Goal: Task Accomplishment & Management: Complete application form

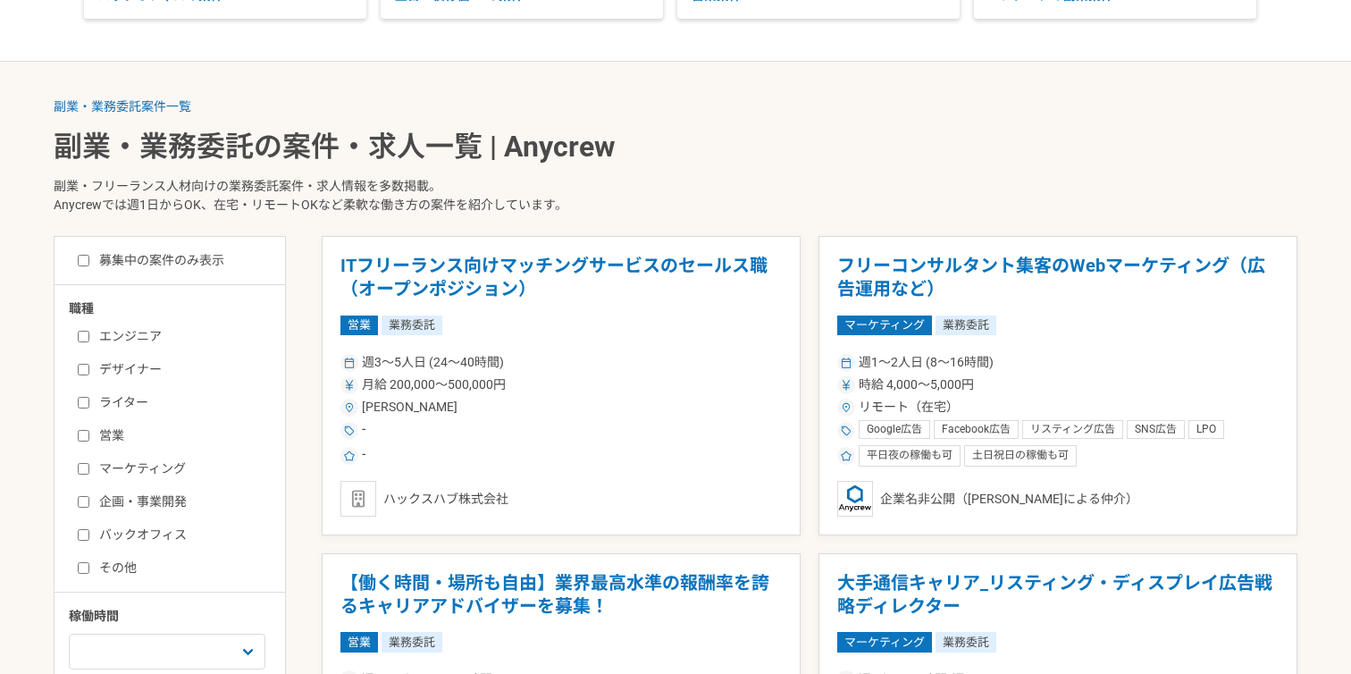
scroll to position [314, 0]
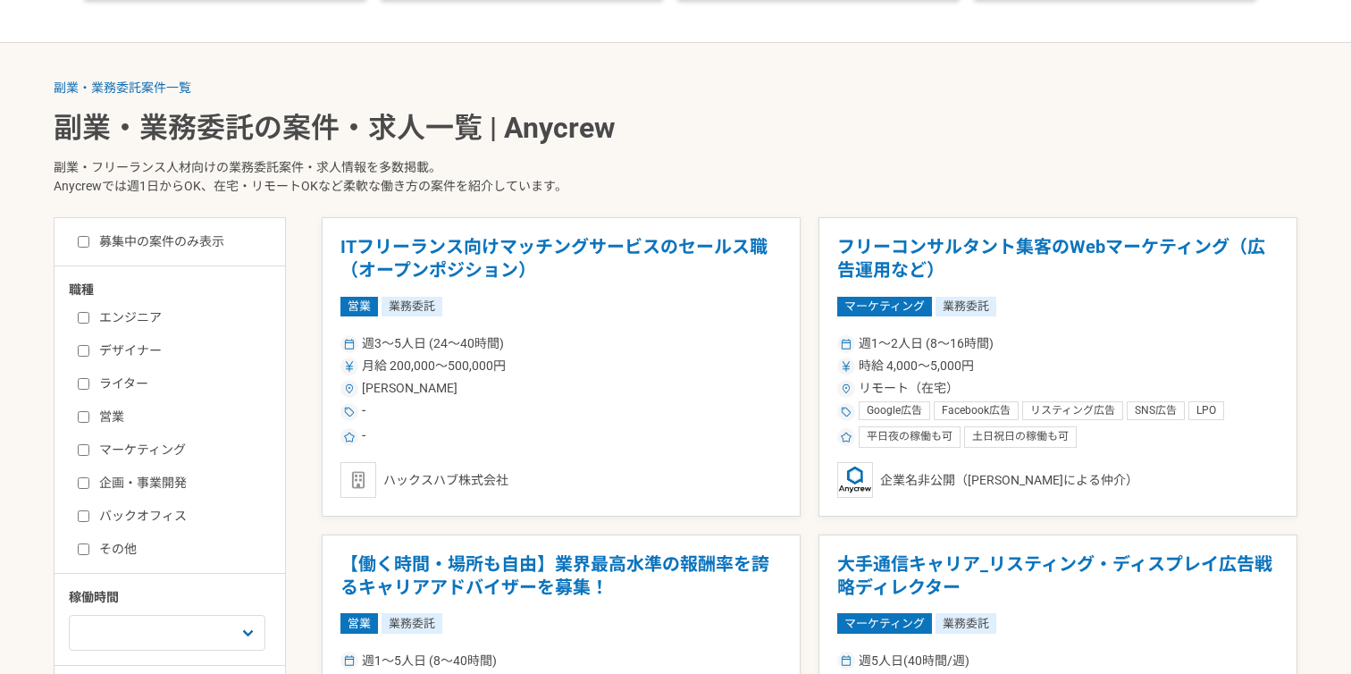
click at [100, 441] on label "マーケティング" at bounding box center [181, 450] width 206 height 19
click at [89, 444] on input "マーケティング" at bounding box center [84, 450] width 12 height 12
checkbox input "true"
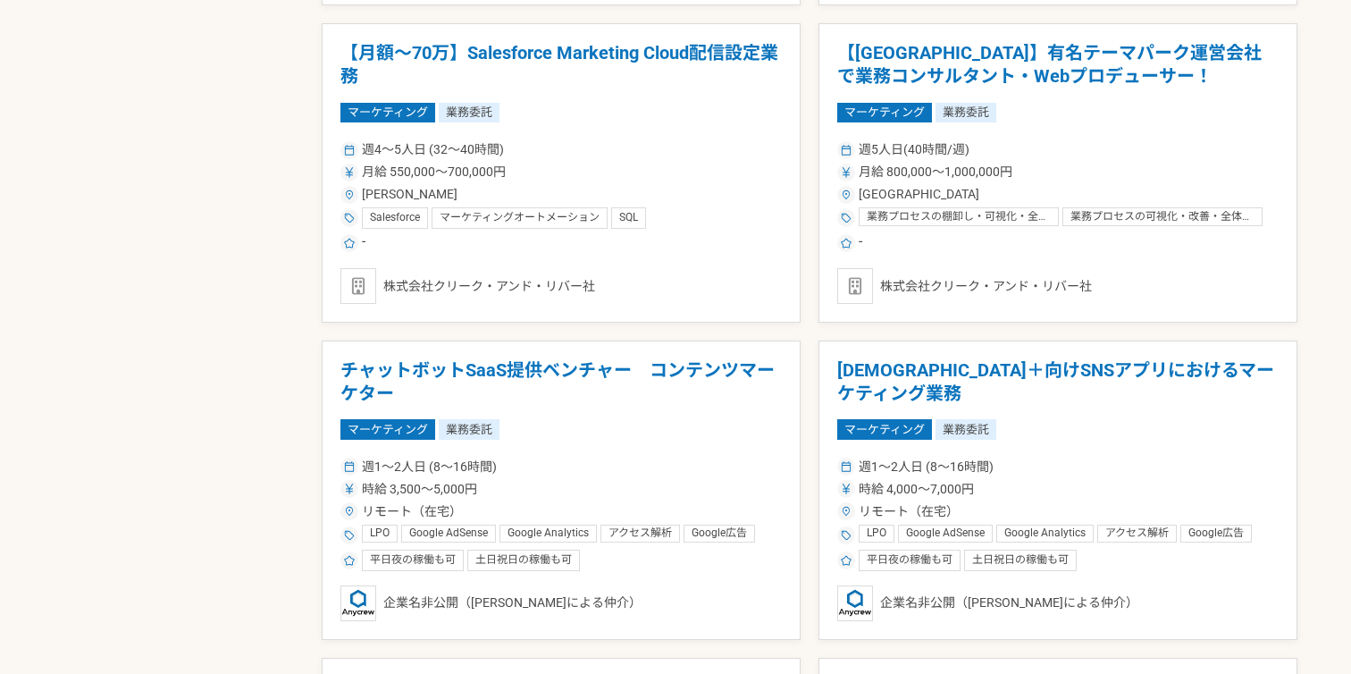
scroll to position [2117, 0]
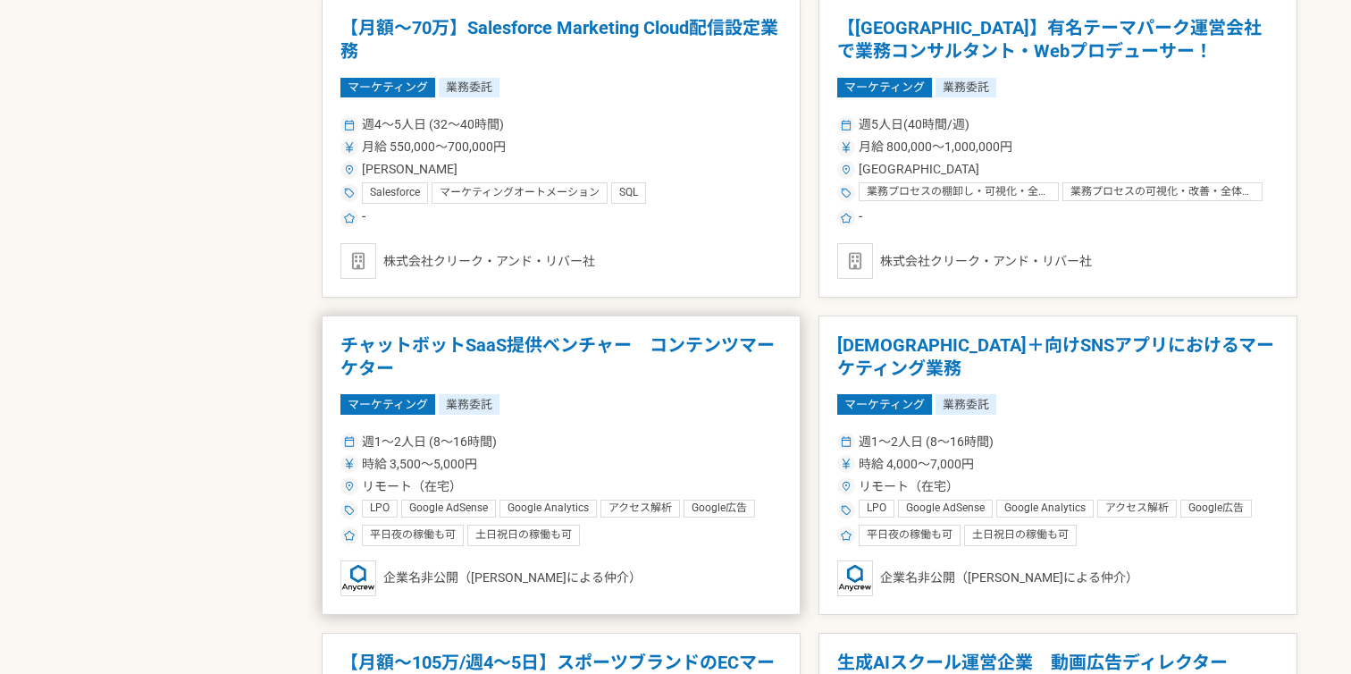
click at [759, 351] on h1 "チャットボットSaaS提供ベンチャー　コンテンツマーケター" at bounding box center [560, 357] width 441 height 46
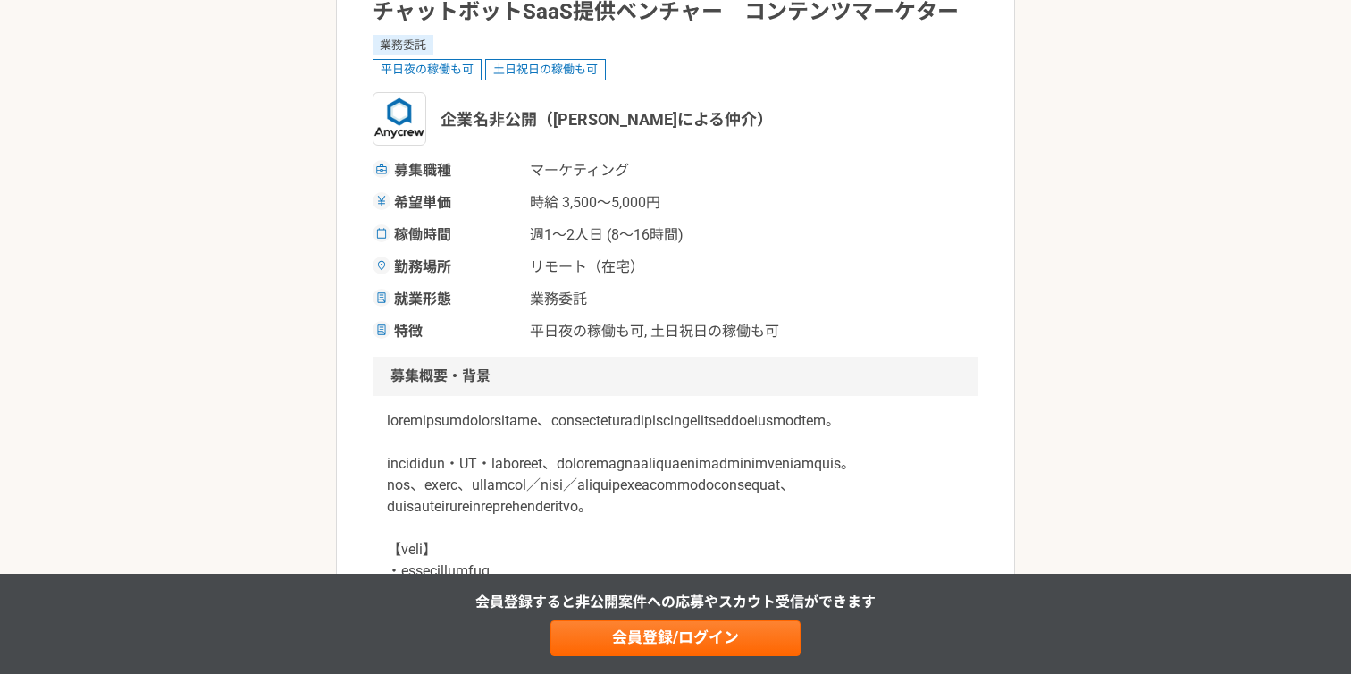
scroll to position [263, 0]
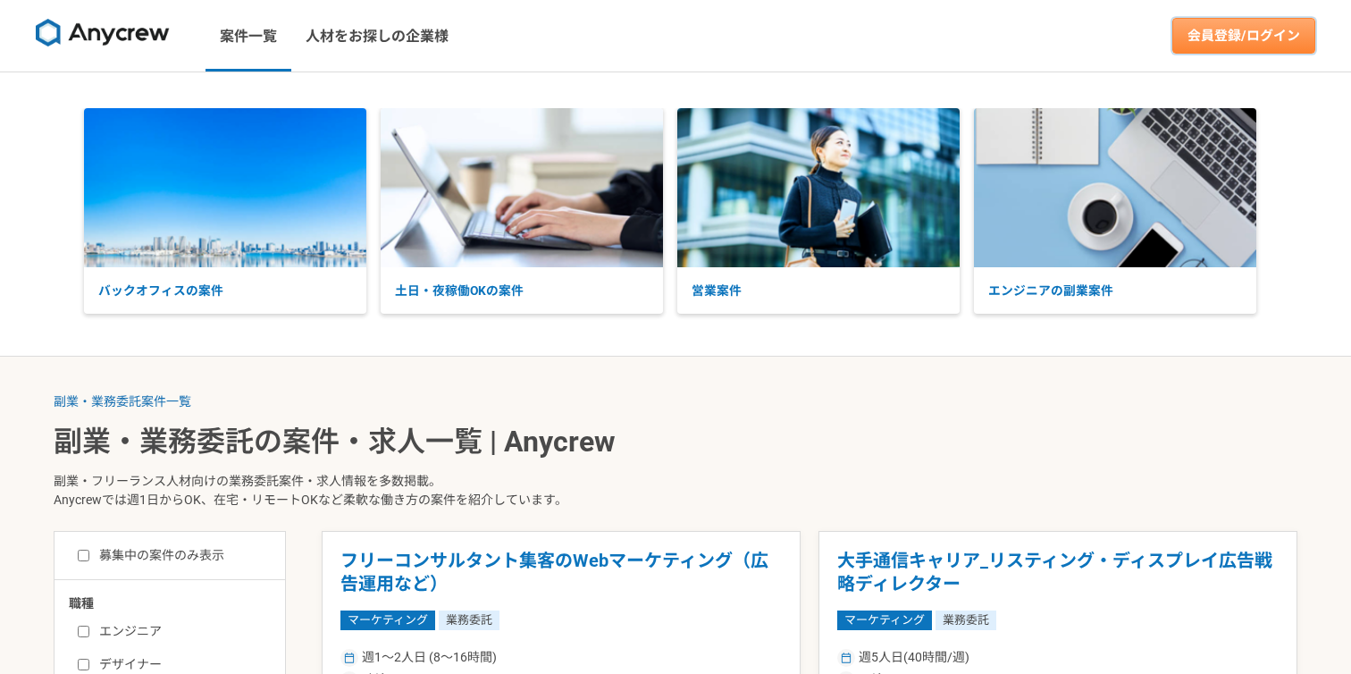
click at [1236, 47] on link "会員登録/ログイン" at bounding box center [1243, 36] width 143 height 36
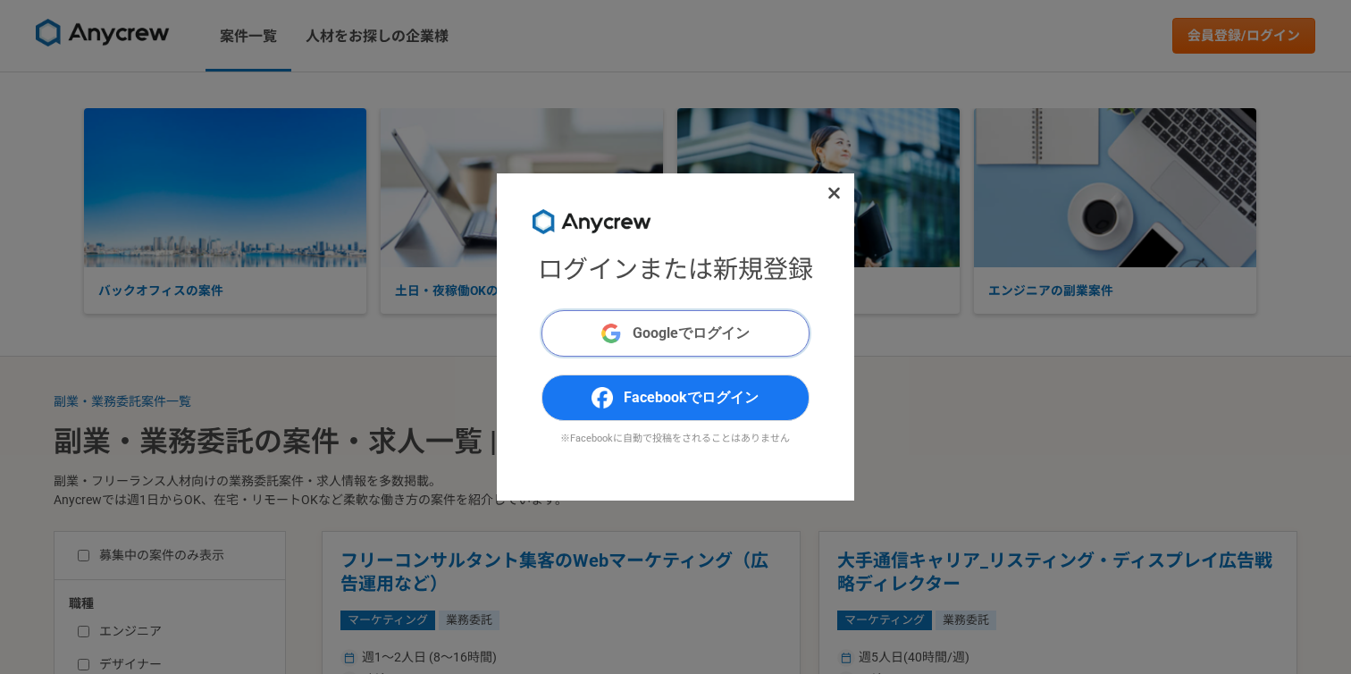
click at [643, 329] on span "Googleでログイン" at bounding box center [691, 333] width 117 height 21
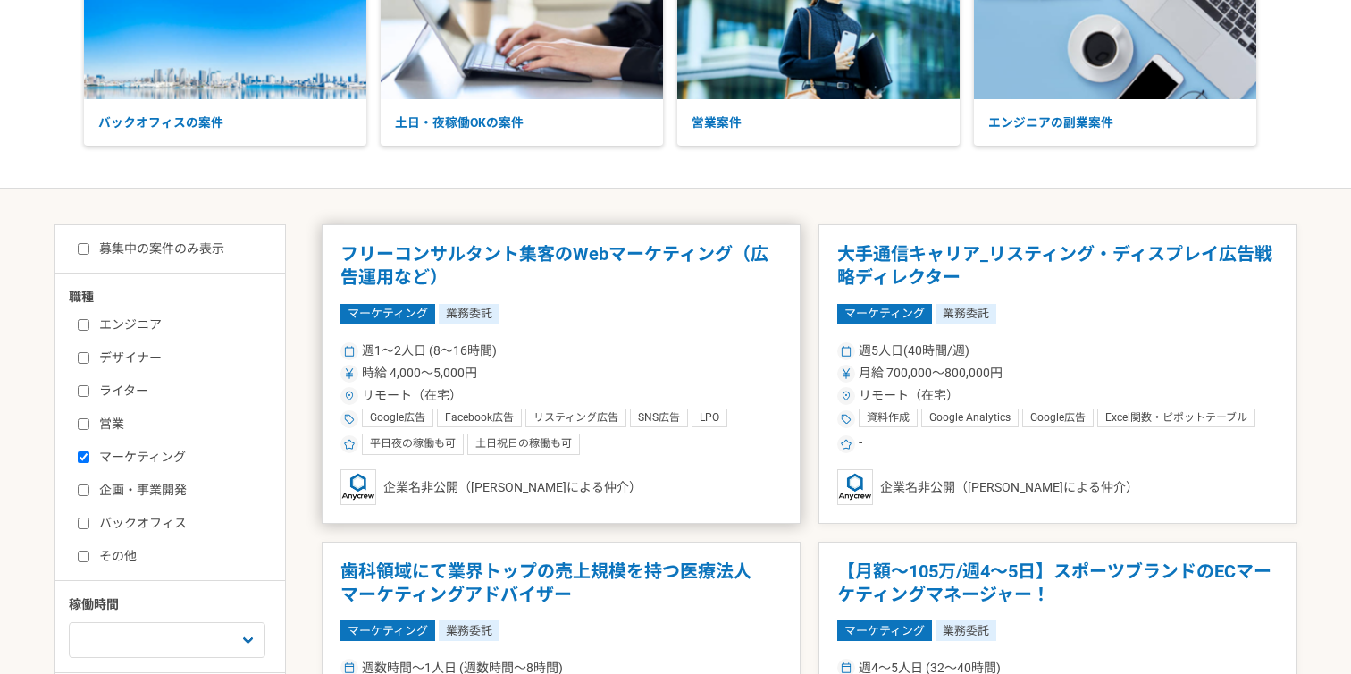
scroll to position [214, 0]
